Goal: Information Seeking & Learning: Learn about a topic

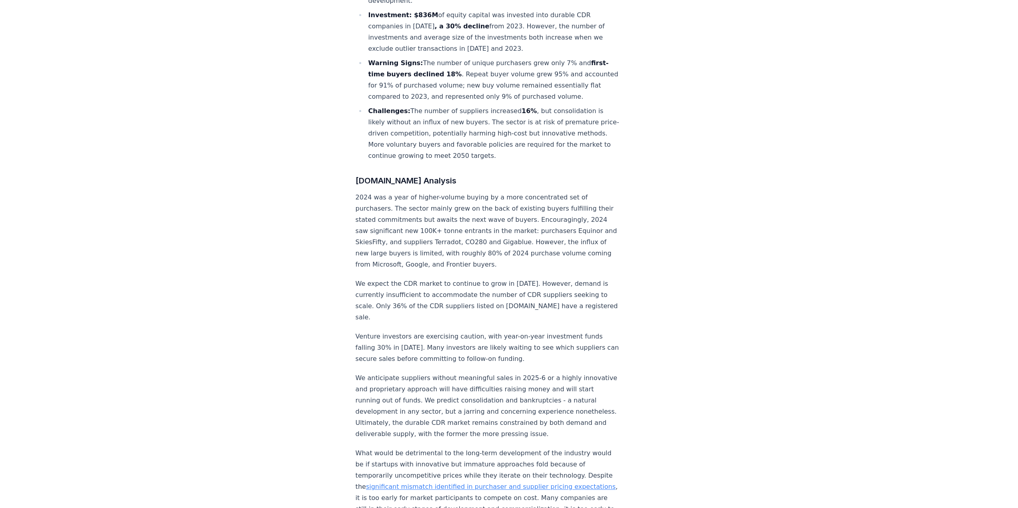
scroll to position [520, 0]
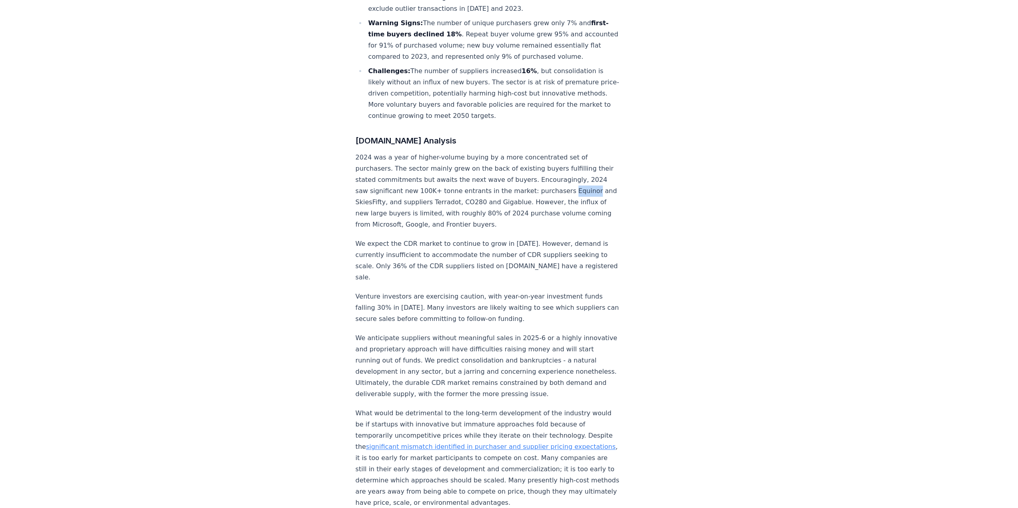
drag, startPoint x: 356, startPoint y: 177, endPoint x: 378, endPoint y: 180, distance: 22.7
click at [378, 180] on p "2024 was a year of higher-volume buying by a more concentrated set of purchaser…" at bounding box center [488, 191] width 265 height 78
copy p "Equinor"
click at [432, 202] on p "2024 was a year of higher-volume buying by a more concentrated set of purchaser…" at bounding box center [488, 191] width 265 height 78
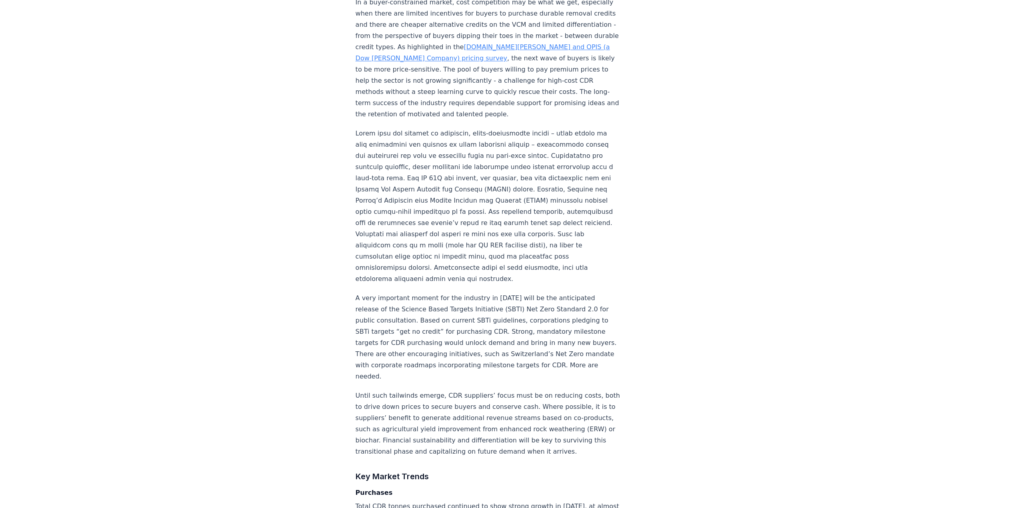
scroll to position [1080, 0]
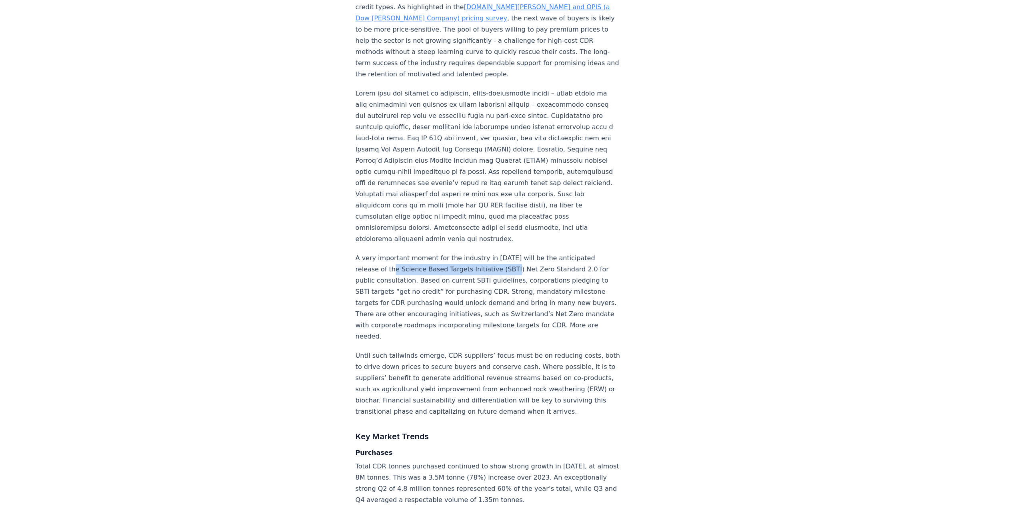
drag, startPoint x: 396, startPoint y: 234, endPoint x: 507, endPoint y: 237, distance: 110.8
click at [507, 253] on p "A very important moment for the industry in [DATE] will be the anticipated rele…" at bounding box center [488, 298] width 265 height 90
copy p "Science Based Targets Initiative (SBTI)"
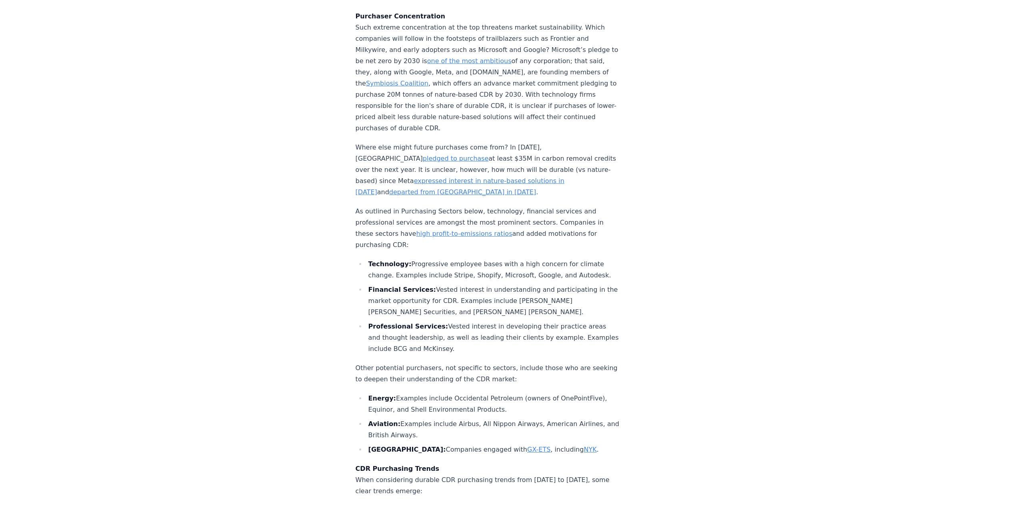
scroll to position [2560, 0]
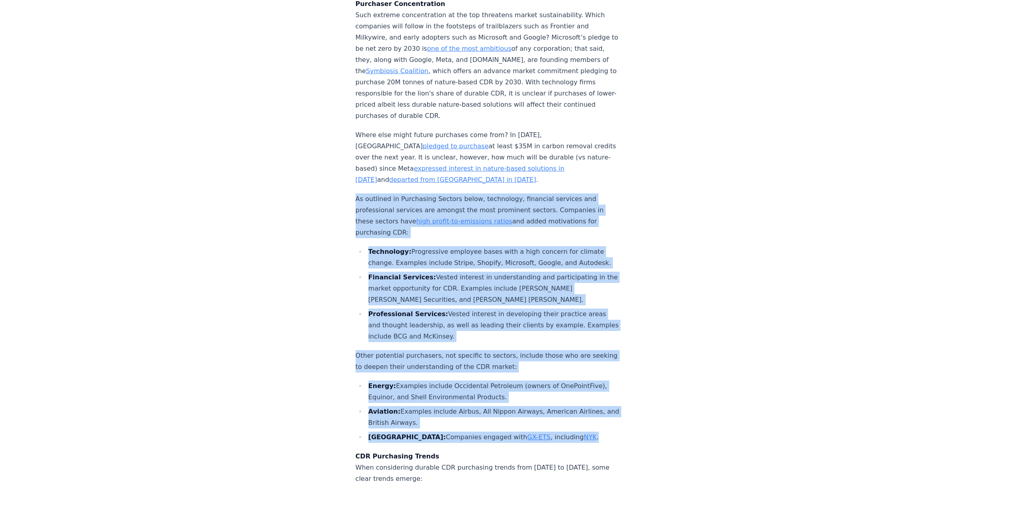
drag, startPoint x: 355, startPoint y: 174, endPoint x: 554, endPoint y: 428, distance: 322.3
copy div "As outlined in Purchasing Sectors below, technology, financial services and pro…"
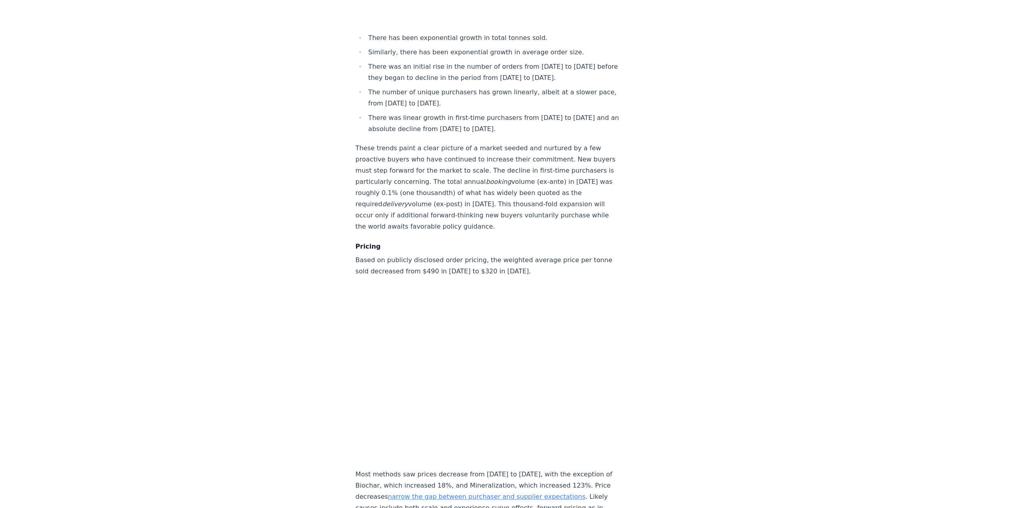
scroll to position [3160, 0]
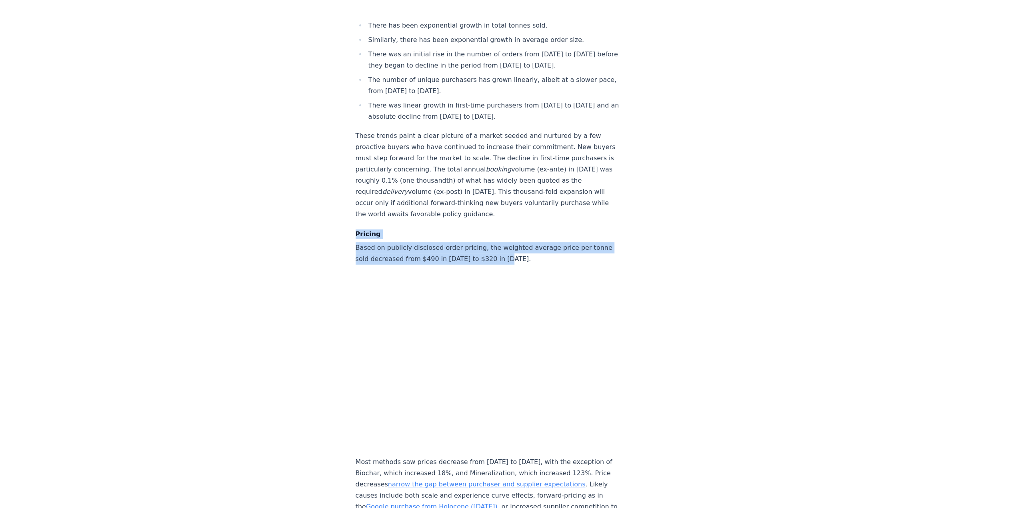
drag, startPoint x: 520, startPoint y: 244, endPoint x: 348, endPoint y: 219, distance: 173.8
copy div "Pricing Based on publicly disclosed order pricing, the weighted average price p…"
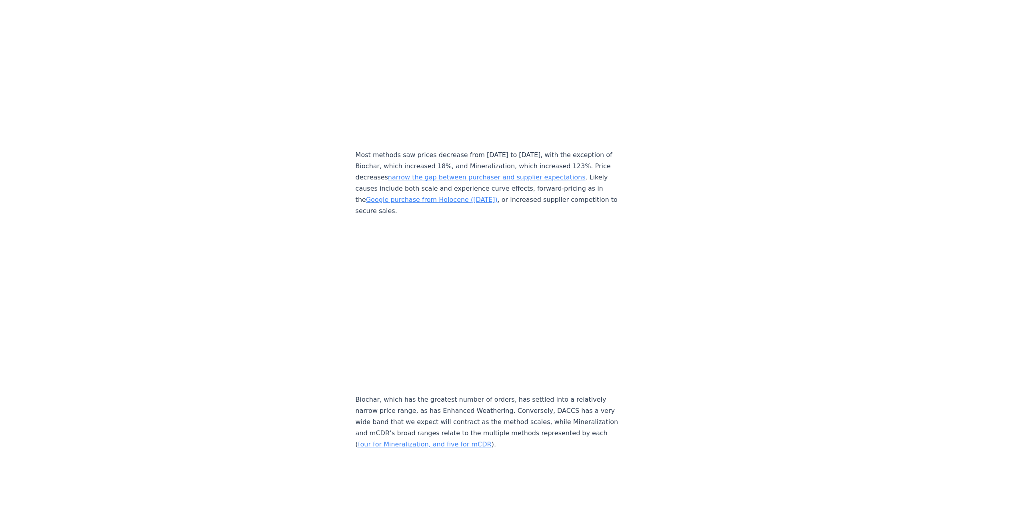
scroll to position [3480, 0]
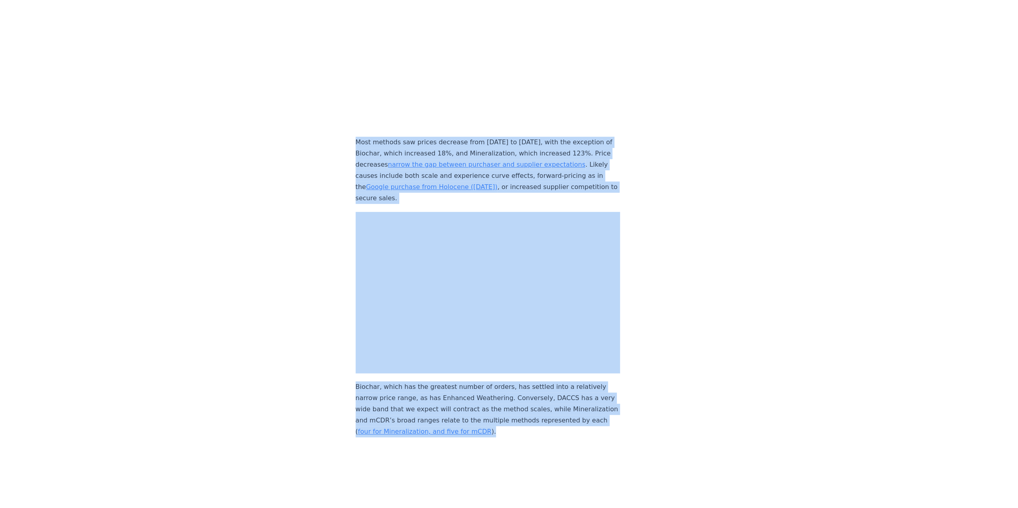
drag, startPoint x: 356, startPoint y: 128, endPoint x: 564, endPoint y: 417, distance: 356.1
copy div "Most methods saw prices decrease from [DATE] to [DATE], with the exception of B…"
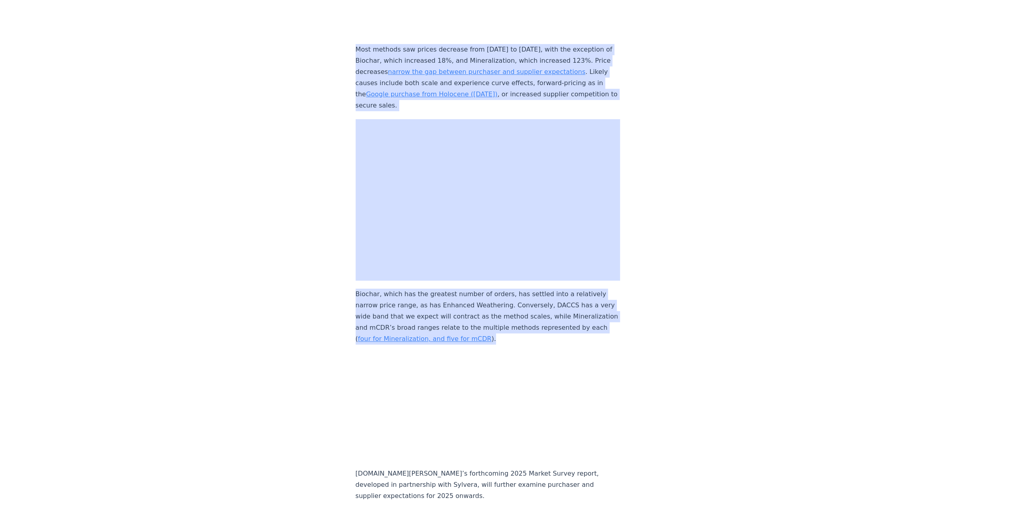
scroll to position [3560, 0]
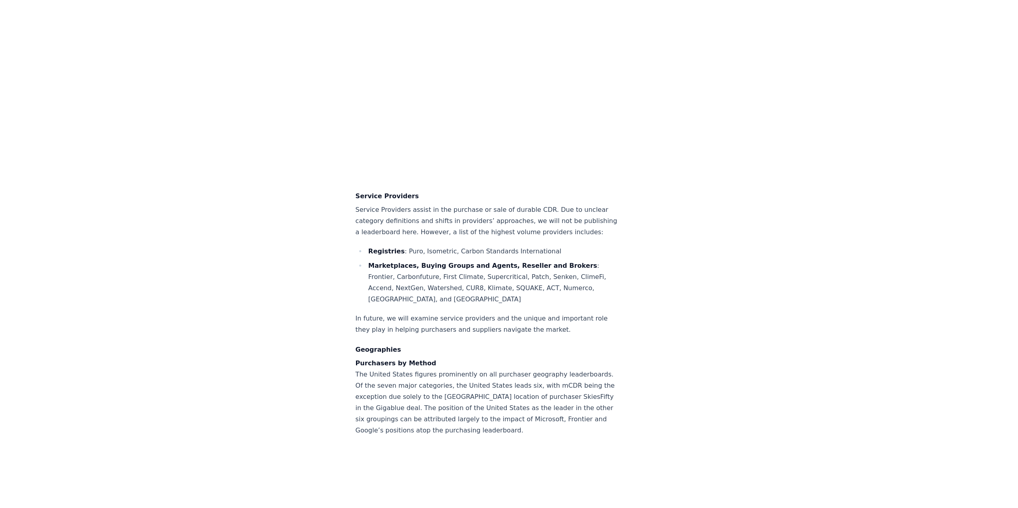
scroll to position [5759, 0]
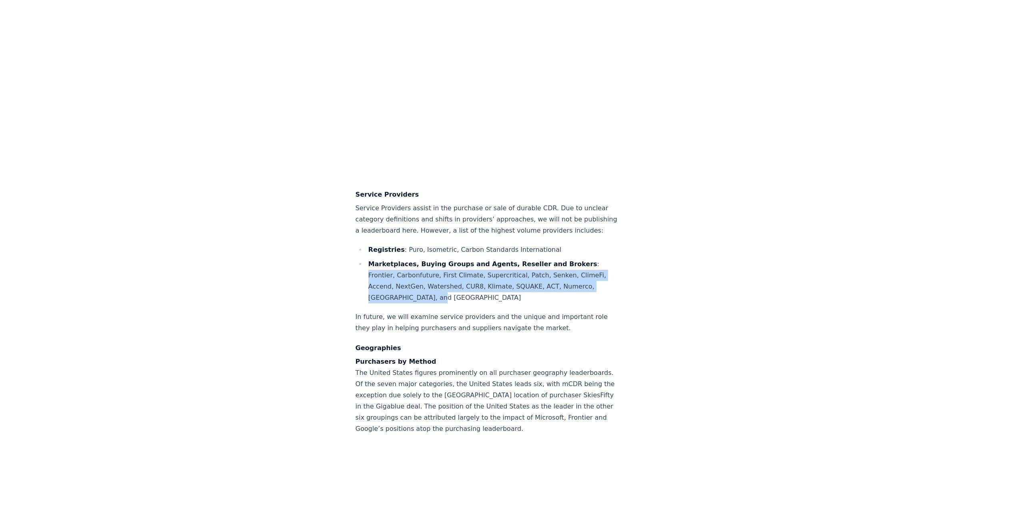
drag, startPoint x: 434, startPoint y: 296, endPoint x: 368, endPoint y: 274, distance: 69.2
click at [368, 274] on li "Marketplaces, Buying Groups and Agents, Reseller and Brokers : Frontier, Carbon…" at bounding box center [493, 281] width 254 height 45
copy li "Frontier, Carbonfuture, First Climate, Supercritical, Patch, Senken, ClimeFi, A…"
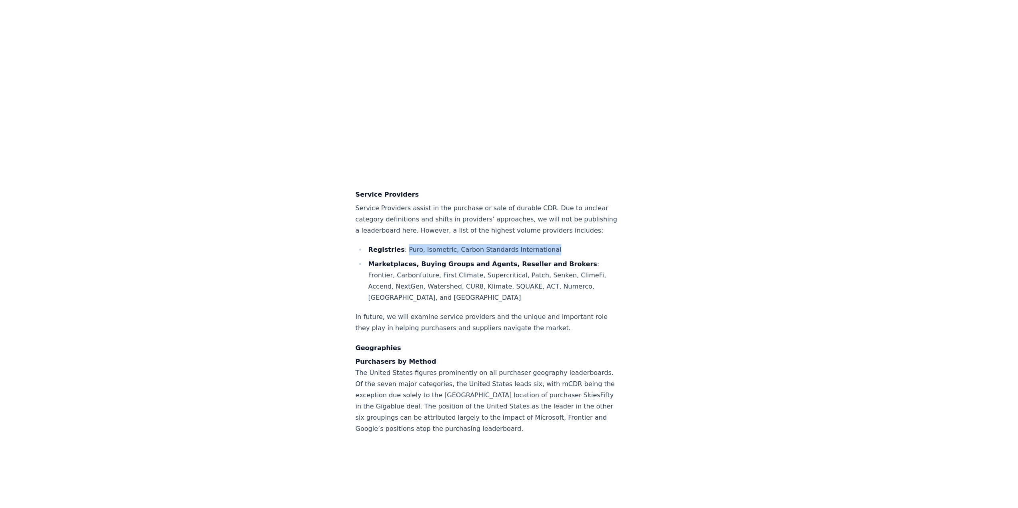
drag, startPoint x: 401, startPoint y: 244, endPoint x: 540, endPoint y: 248, distance: 139.2
click at [540, 248] on li "Registries : Puro, Isometric, Carbon Standards International" at bounding box center [493, 249] width 254 height 11
copy li "Puro, Isometric, Carbon Standards International"
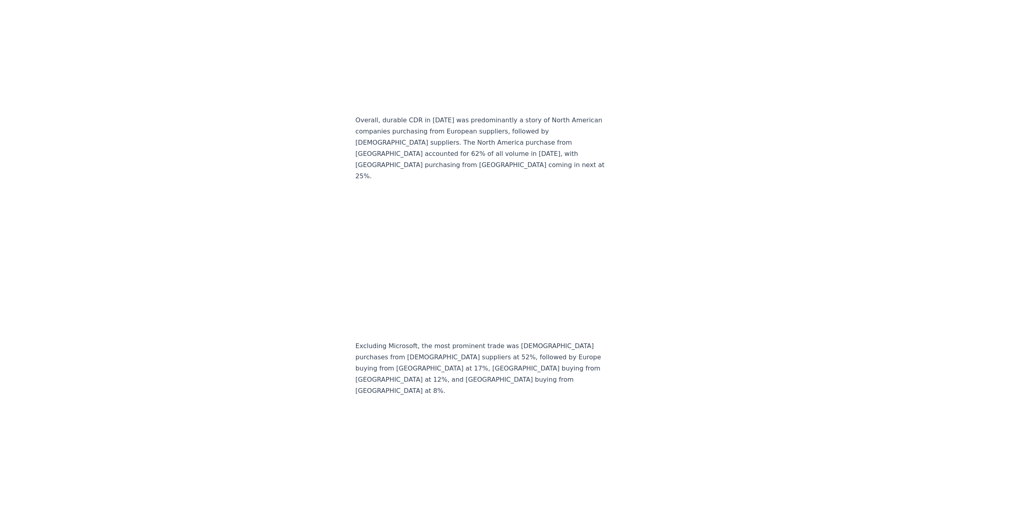
scroll to position [6936, 0]
